Goal: Communication & Community: Answer question/provide support

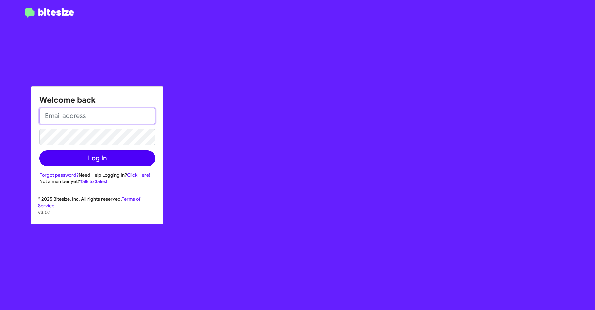
type input "[EMAIL_ADDRESS][DOMAIN_NAME]"
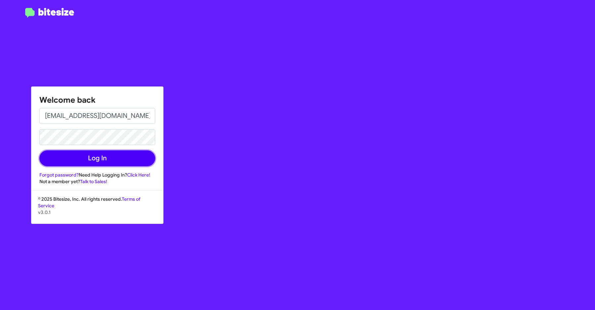
click at [99, 155] on button "Log In" at bounding box center [97, 158] width 116 height 16
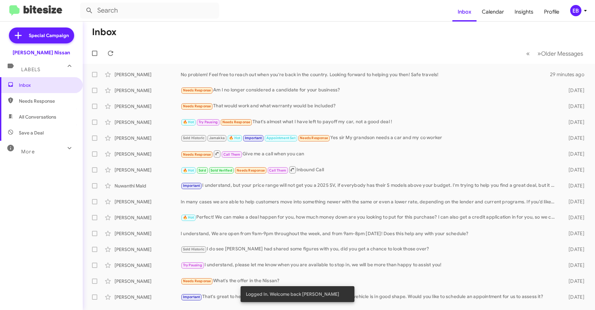
click at [222, 18] on form at bounding box center [266, 11] width 372 height 16
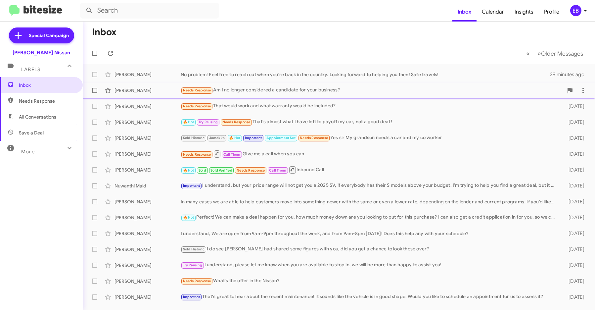
click at [269, 93] on div "Needs Response Am I no longer considered a candidate for your business?" at bounding box center [372, 90] width 383 height 8
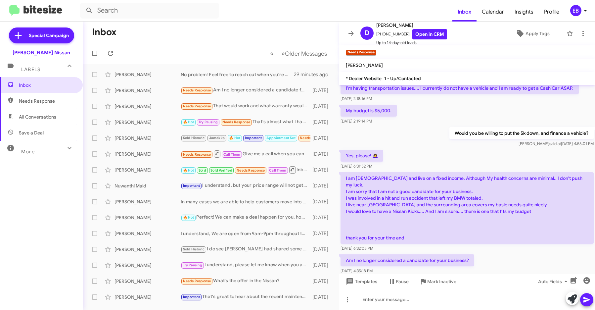
scroll to position [40, 0]
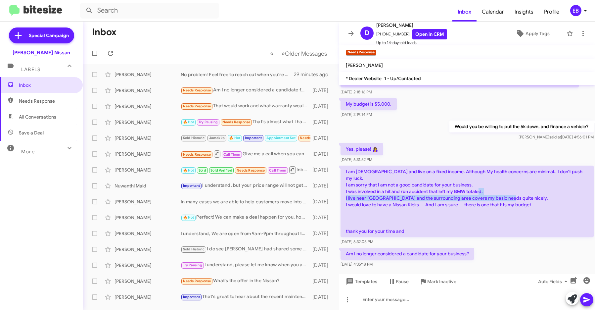
drag, startPoint x: 350, startPoint y: 191, endPoint x: 520, endPoint y: 192, distance: 170.2
click at [520, 192] on p "I am [DEMOGRAPHIC_DATA] and live on a fixed income. Although My health concerns…" at bounding box center [467, 202] width 253 height 72
drag, startPoint x: 350, startPoint y: 197, endPoint x: 507, endPoint y: 201, distance: 156.7
click at [507, 201] on p "I am [DEMOGRAPHIC_DATA] and live on a fixed income. Although My health concerns…" at bounding box center [467, 202] width 253 height 72
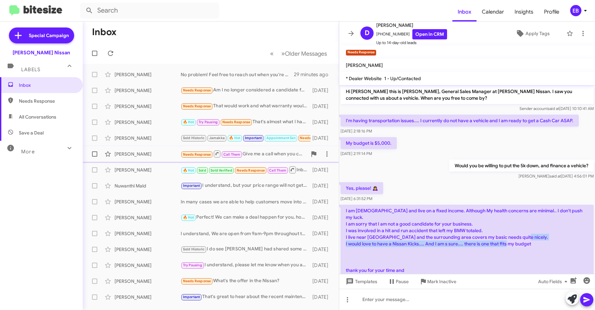
scroll to position [0, 0]
